Goal: Transaction & Acquisition: Book appointment/travel/reservation

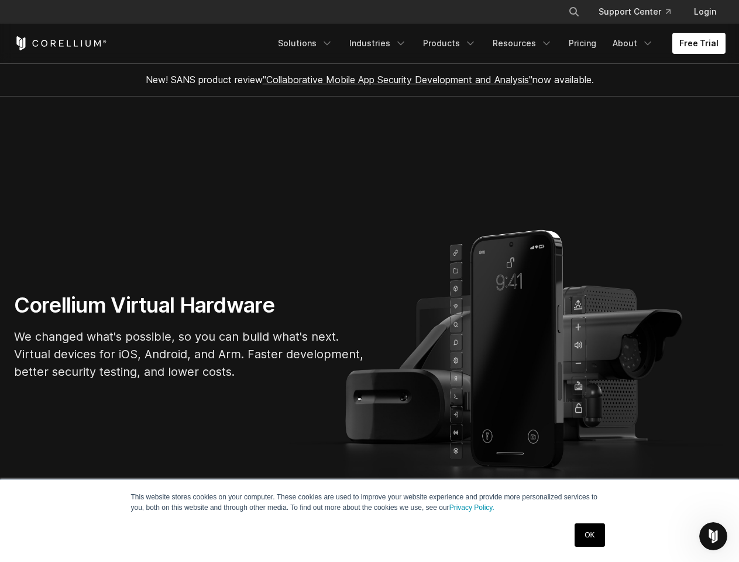
click at [369, 281] on section "Corellium Virtual Hardware We changed what's possible, so you can build what's …" at bounding box center [369, 341] width 739 height 489
click at [573, 12] on icon "Search" at bounding box center [573, 11] width 9 height 9
click at [573, 12] on div "×" at bounding box center [575, 11] width 12 height 18
click at [713, 536] on icon "Open Intercom Messenger" at bounding box center [713, 536] width 19 height 19
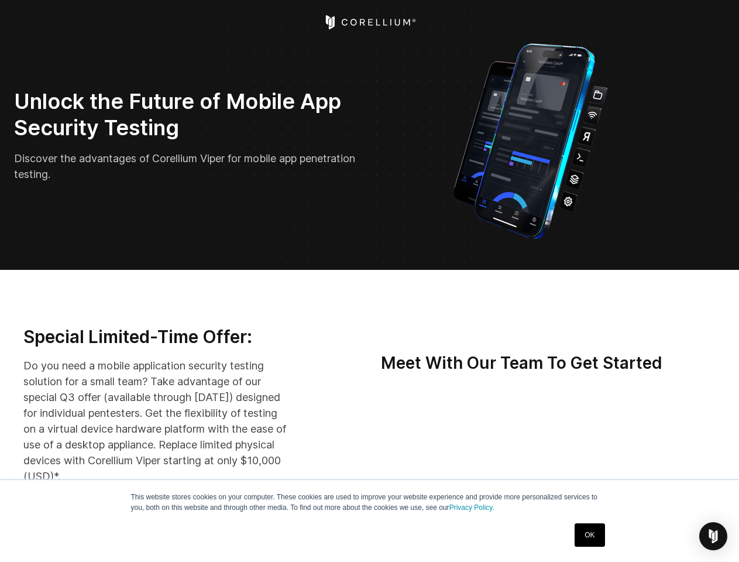
click at [713, 536] on img "Open Intercom Messenger" at bounding box center [713, 536] width 14 height 14
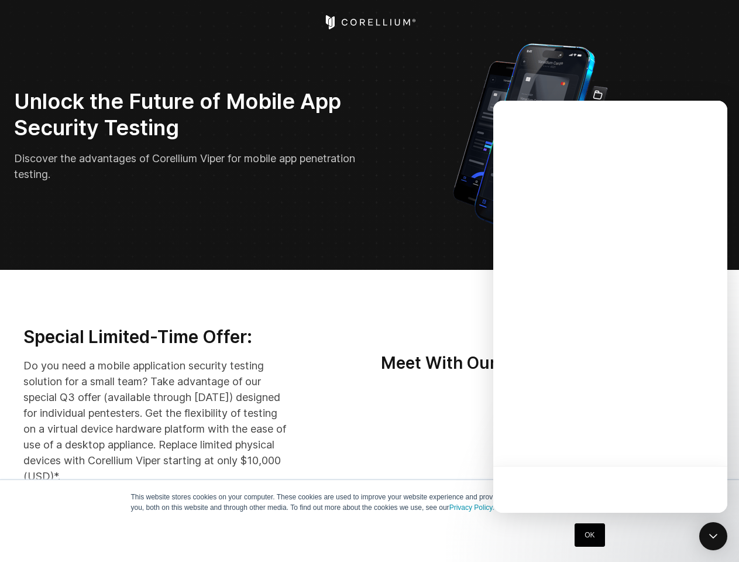
click at [624, 442] on div at bounding box center [610, 307] width 234 height 412
click at [679, 442] on div at bounding box center [610, 307] width 234 height 412
